Goal: Check status: Check status

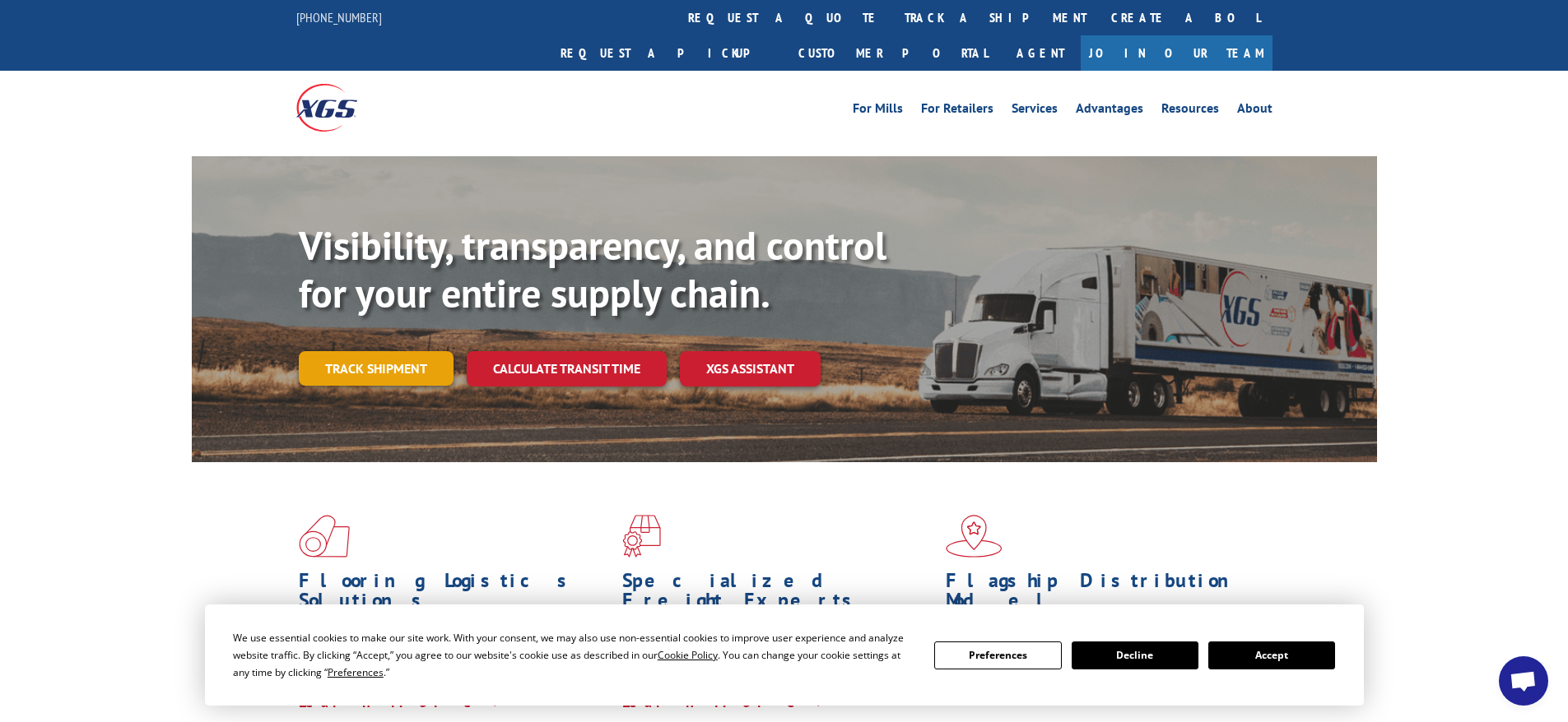
click at [416, 351] on link "Track shipment" at bounding box center [376, 368] width 154 height 35
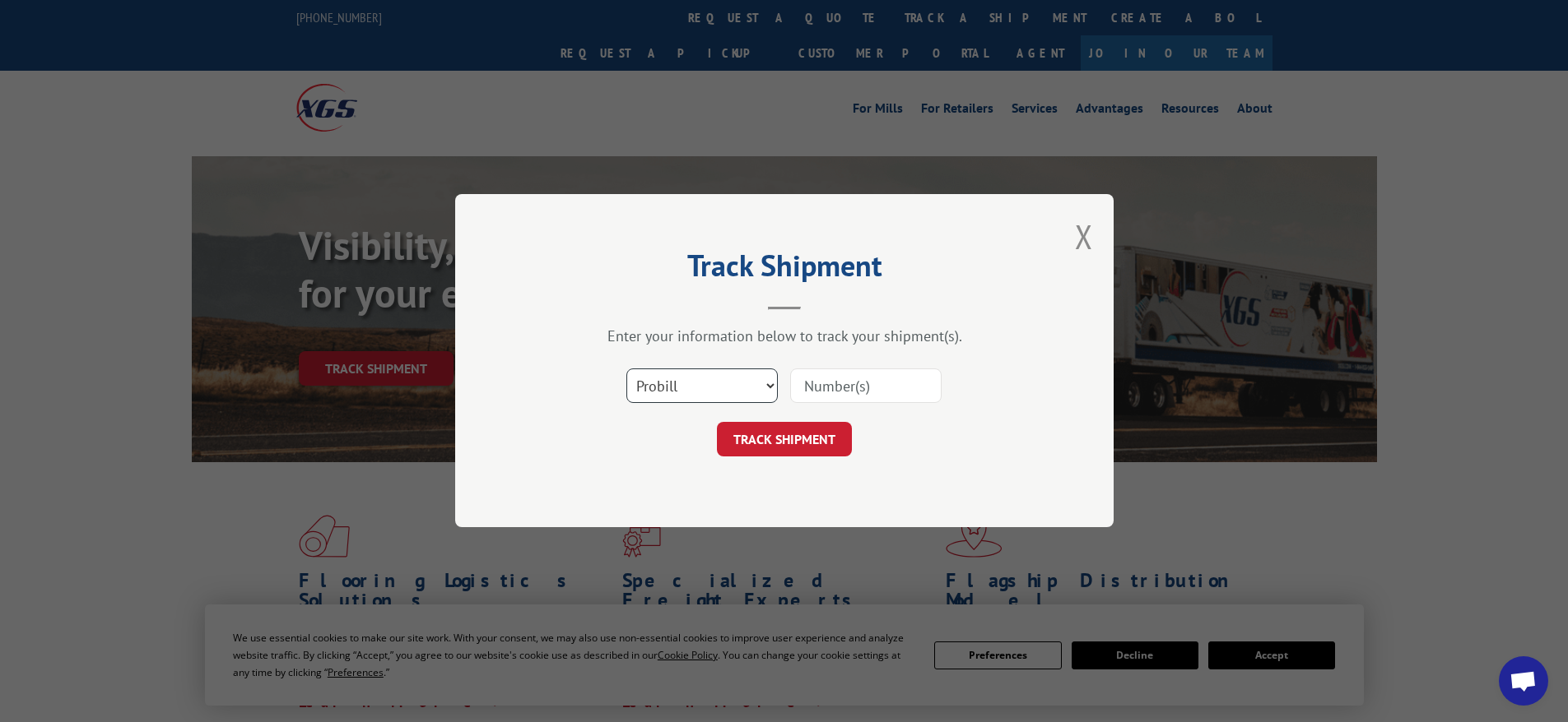
click at [748, 385] on select "Select category... Probill BOL PO" at bounding box center [702, 387] width 152 height 35
select select "bol"
click at [626, 369] on select "Select category... Probill BOL PO" at bounding box center [702, 387] width 152 height 35
click at [813, 390] on input at bounding box center [866, 387] width 152 height 35
paste input "AA04932632"
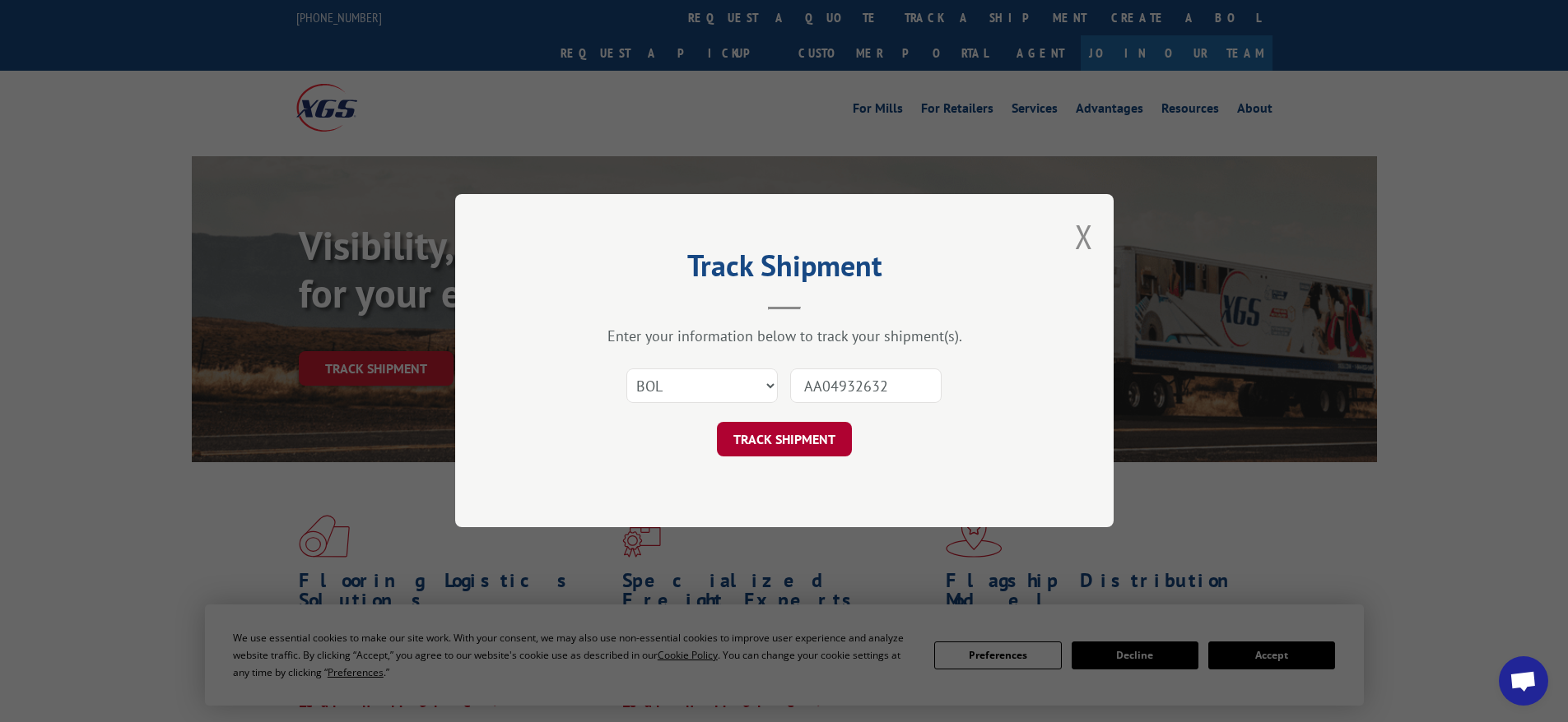
type input "AA04932632"
click at [797, 448] on button "TRACK SHIPMENT" at bounding box center [785, 440] width 135 height 35
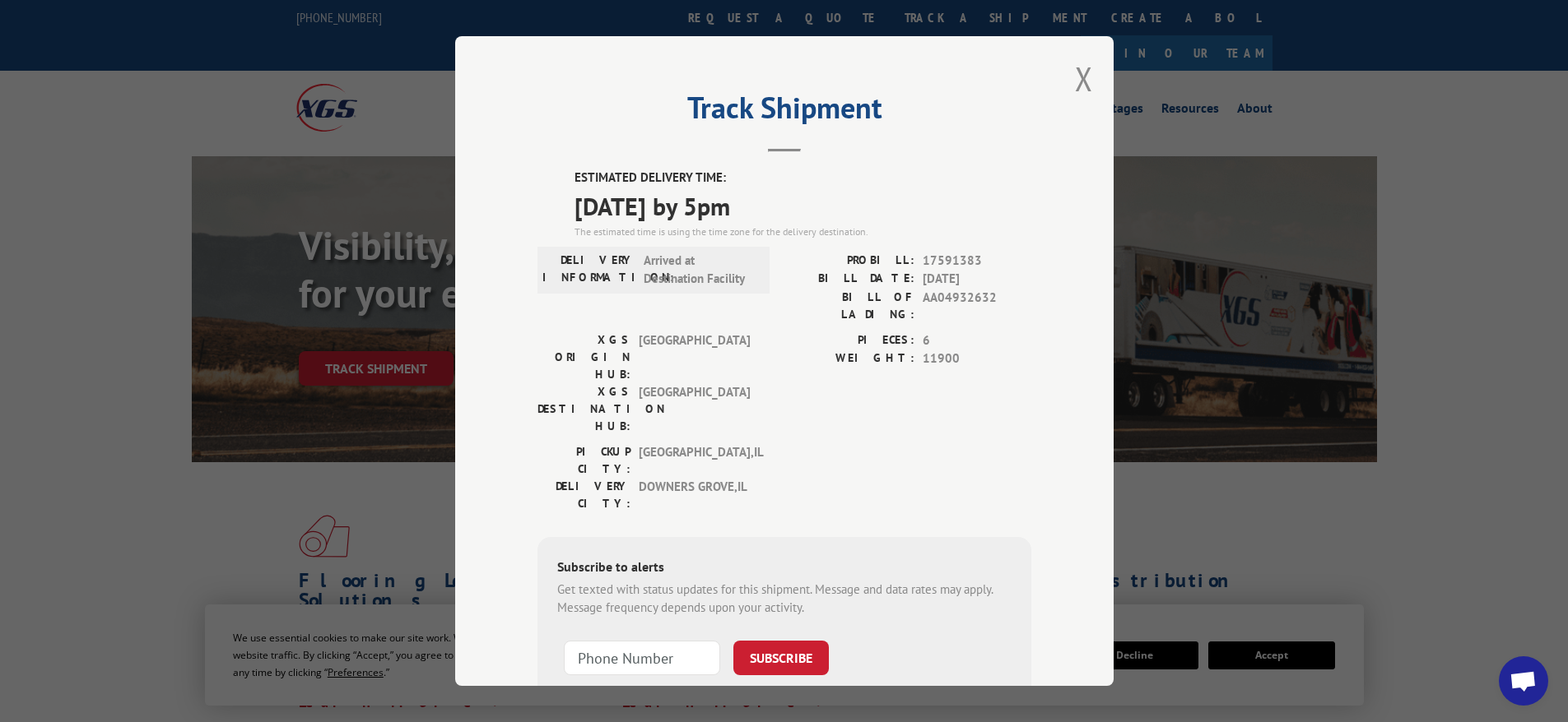
click at [953, 253] on span "17591383" at bounding box center [977, 260] width 108 height 19
copy span "17591383"
